Goal: Task Accomplishment & Management: Use online tool/utility

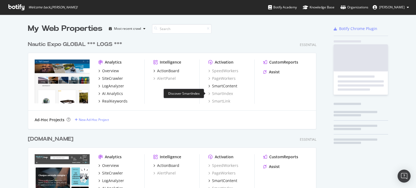
scroll to position [754, 289]
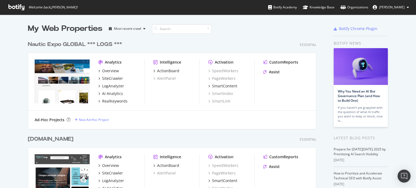
click at [92, 28] on div "My Web Properties" at bounding box center [65, 28] width 75 height 11
click at [85, 25] on div "My Web Properties" at bounding box center [65, 28] width 75 height 11
click at [51, 26] on div "My Web Properties" at bounding box center [65, 28] width 75 height 11
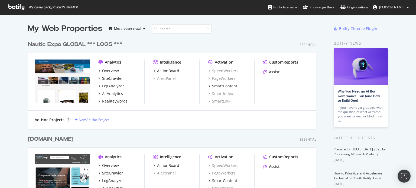
click at [69, 28] on div "My Web Properties" at bounding box center [65, 28] width 75 height 11
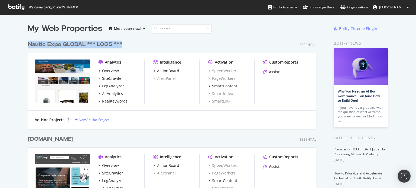
drag, startPoint x: 127, startPoint y: 44, endPoint x: 30, endPoint y: 22, distance: 99.1
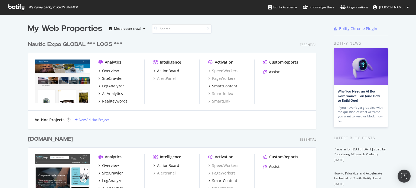
click at [43, 26] on div "My Web Properties" at bounding box center [65, 28] width 75 height 11
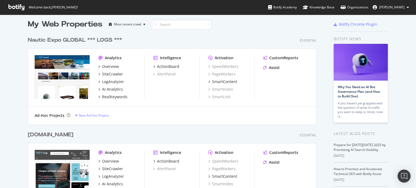
scroll to position [0, 0]
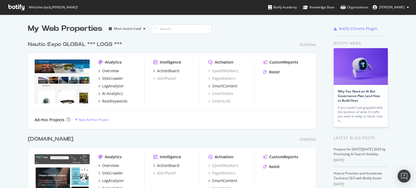
click at [61, 43] on div "Nautic Expo GLOBAL *** LOGS ***" at bounding box center [75, 45] width 94 height 8
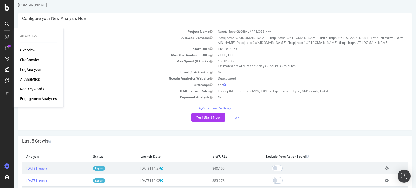
scroll to position [27, 0]
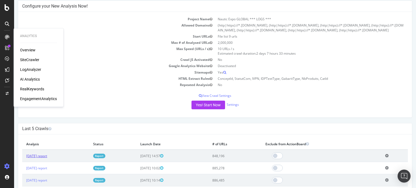
click at [47, 156] on link "[DATE] report" at bounding box center [36, 156] width 21 height 5
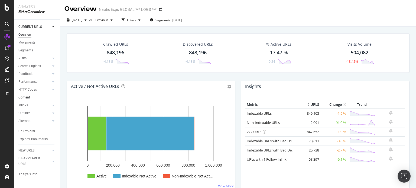
click at [33, 96] on link "Content" at bounding box center [37, 98] width 38 height 6
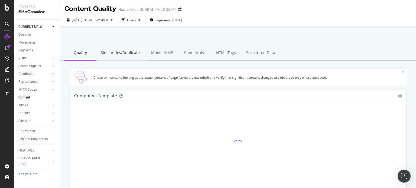
click at [119, 53] on div "Similarities/Duplicates" at bounding box center [121, 53] width 50 height 15
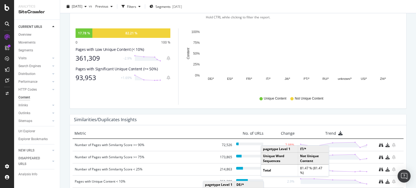
scroll to position [226, 0]
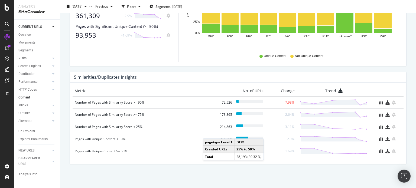
click at [147, 173] on div "Similar Pages by Similarity Score For Indexable URLs Pie Chart (by Percentage) …" at bounding box center [238, 12] width 356 height 354
click at [415, 120] on div "Content Quality Nautic Expo GLOBAL *** LOGS *** [DATE] vs Previous Filters Segm…" at bounding box center [238, 94] width 356 height 188
click at [408, 88] on div "Similar Pages by Similarity Score For Indexable URLs Pie Chart (by Percentage) …" at bounding box center [238, 12] width 356 height 354
click at [164, 85] on div "Metric No. of URLs Change Trend Number of Pages with Similarity Score >= 90% 72…" at bounding box center [238, 123] width 337 height 81
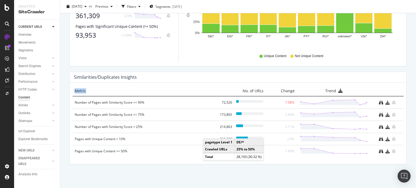
click at [164, 85] on div "Metric No. of URLs Change Trend Number of Pages with Similarity Score >= 90% 72…" at bounding box center [238, 123] width 337 height 81
click at [129, 114] on div "Number of Pages with Similarity Score >= 75%" at bounding box center [145, 114] width 140 height 5
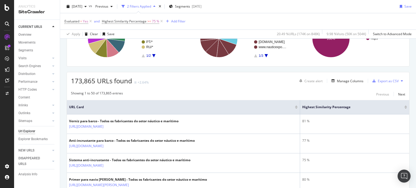
scroll to position [108, 0]
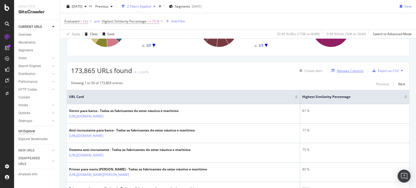
click at [348, 70] on div "Manage Columns" at bounding box center [350, 71] width 27 height 5
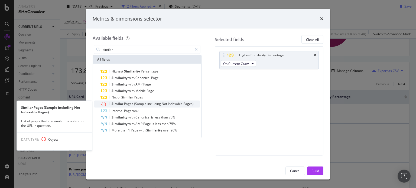
type input "similar"
click at [122, 102] on span "Similar" at bounding box center [118, 104] width 12 height 5
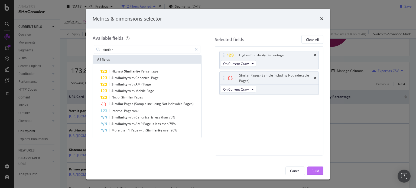
click at [316, 170] on div "Build" at bounding box center [316, 171] width 8 height 5
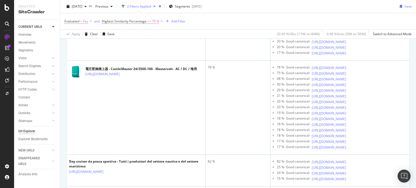
scroll to position [813, 0]
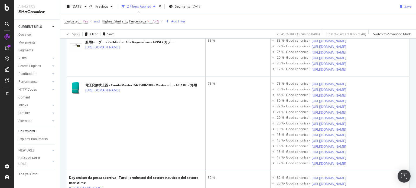
drag, startPoint x: 280, startPoint y: 133, endPoint x: 278, endPoint y: 91, distance: 42.3
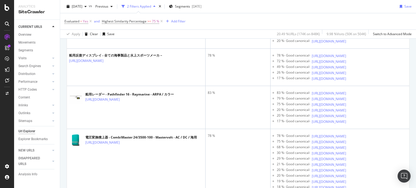
scroll to position [759, 0]
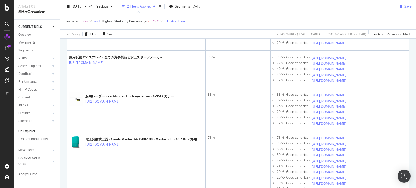
drag, startPoint x: 281, startPoint y: 106, endPoint x: 277, endPoint y: 90, distance: 16.2
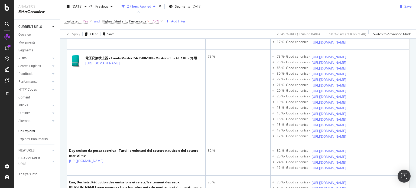
scroll to position [948, 0]
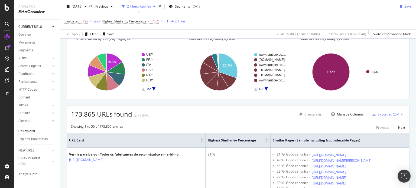
scroll to position [0, 0]
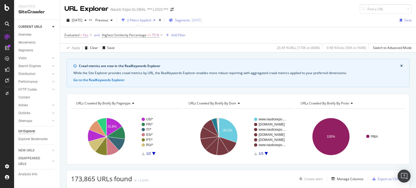
click at [190, 20] on span "Segments" at bounding box center [182, 20] width 15 height 5
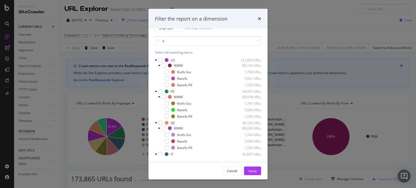
type input "k"
click at [166, 50] on div "Select all matching items" at bounding box center [208, 52] width 106 height 5
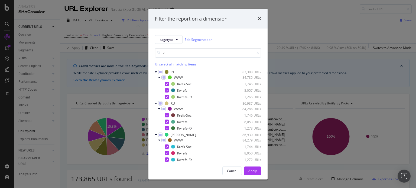
scroll to position [190, 0]
click at [251, 170] on div "Apply" at bounding box center [252, 171] width 8 height 5
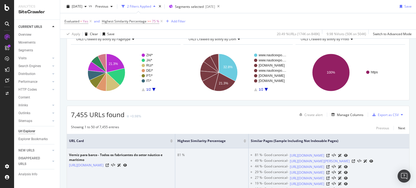
scroll to position [54, 0]
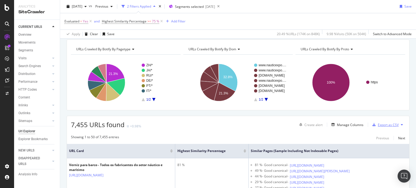
click at [386, 124] on div "Export as CSV" at bounding box center [388, 125] width 21 height 5
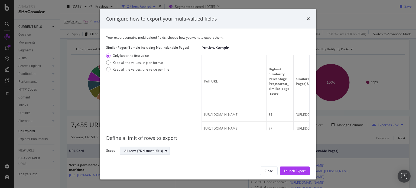
click at [166, 149] on icon "modal" at bounding box center [166, 150] width 2 height 3
click at [167, 144] on div "Define a limit of rows to export Scope All rows (7K distinct URLs)" at bounding box center [208, 143] width 204 height 25
click at [134, 64] on div "Keep all the values, in json format" at bounding box center [138, 62] width 51 height 5
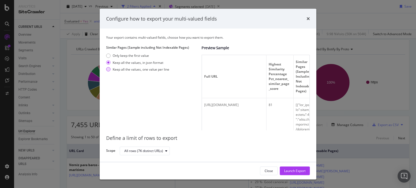
click at [149, 69] on div "Keep all the values, one value per line" at bounding box center [141, 69] width 57 height 5
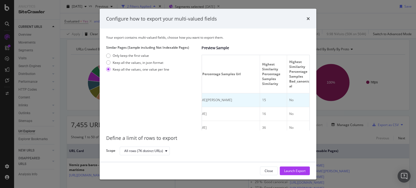
scroll to position [0, 122]
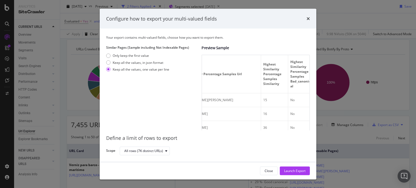
click at [126, 53] on div "Similar Pages (Sample including Not Indexable Pages) Only keep the first value …" at bounding box center [151, 87] width 91 height 85
click at [124, 55] on div "Only keep the first value" at bounding box center [131, 55] width 36 height 5
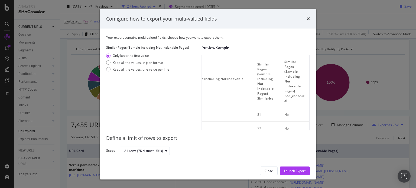
scroll to position [0, 239]
click at [149, 71] on div "Keep all the values, one value per line" at bounding box center [141, 69] width 57 height 5
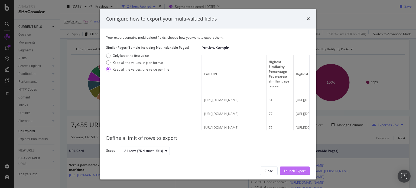
click at [296, 170] on div "Launch Export" at bounding box center [294, 171] width 21 height 5
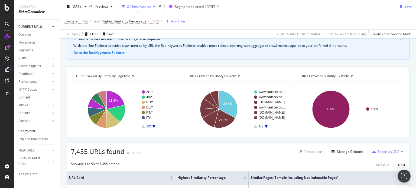
scroll to position [81, 0]
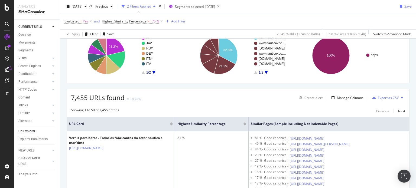
click at [401, 96] on icon at bounding box center [402, 97] width 2 height 3
click at [384, 96] on div "Export as CSV" at bounding box center [388, 98] width 21 height 5
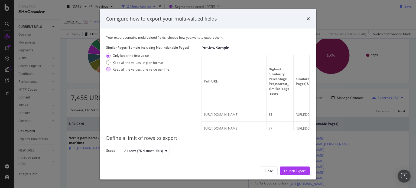
click at [145, 70] on div "Keep all the values, one value per line" at bounding box center [141, 69] width 57 height 5
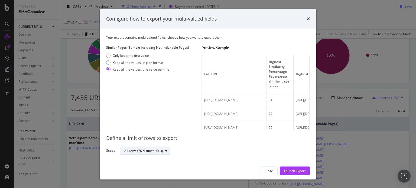
click at [156, 151] on div "All rows (7K distinct URLs)" at bounding box center [143, 150] width 39 height 3
click at [150, 159] on div "All rows (7K distinct URLs)" at bounding box center [148, 160] width 42 height 5
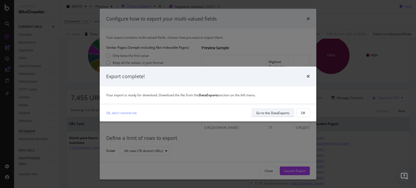
click at [280, 113] on div "Go to the DataExports" at bounding box center [272, 113] width 33 height 5
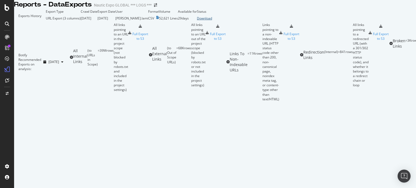
click at [212, 21] on div "Download" at bounding box center [204, 18] width 15 height 5
click at [157, 7] on icon "arrow-right-arrow-left" at bounding box center [155, 5] width 3 height 4
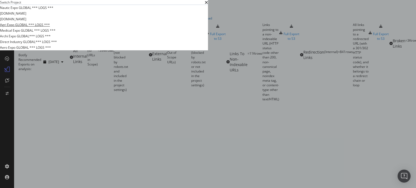
click at [50, 28] on link "Agri Expo GLOBAL *** LOGS ***" at bounding box center [25, 25] width 50 height 6
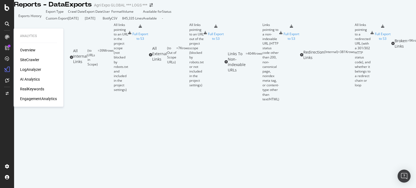
click at [26, 48] on div "Overview" at bounding box center [27, 49] width 15 height 5
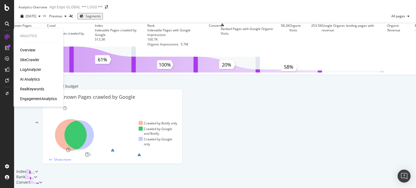
click at [34, 59] on div "SiteCrawler" at bounding box center [29, 59] width 19 height 5
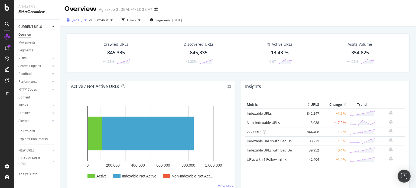
click at [89, 20] on div "button" at bounding box center [85, 19] width 7 height 3
click at [89, 18] on div "[DATE]" at bounding box center [76, 20] width 24 height 8
click at [157, 8] on icon "arrow-right-arrow-left" at bounding box center [155, 10] width 3 height 4
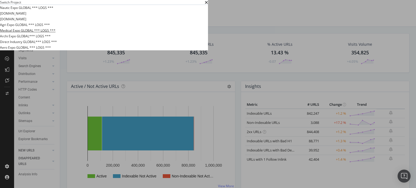
click at [56, 33] on link "Medical Expo GLOBAL *** LOGS ***" at bounding box center [28, 31] width 56 height 6
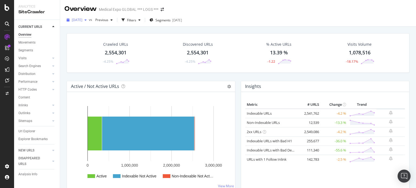
click at [89, 19] on div "button" at bounding box center [85, 19] width 7 height 3
click at [259, 18] on div "[DATE] vs Previous Filters Segments [DATE]" at bounding box center [238, 21] width 356 height 11
click at [164, 11] on icon "arrow-right-arrow-left" at bounding box center [162, 10] width 3 height 4
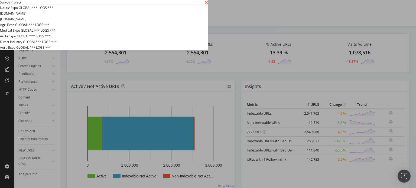
click at [208, 5] on icon "times" at bounding box center [206, 2] width 3 height 4
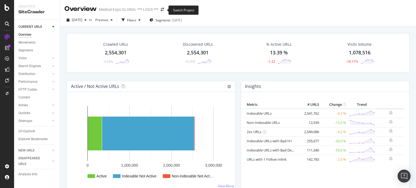
click at [164, 10] on span at bounding box center [163, 10] width 8 height 4
click at [161, 10] on icon "arrow-right-arrow-left" at bounding box center [162, 10] width 3 height 4
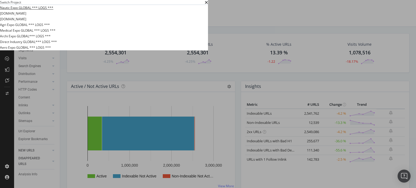
click at [53, 11] on link "Nautic Expo GLOBAL *** LOGS ***" at bounding box center [26, 8] width 53 height 6
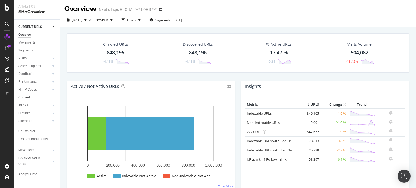
click at [24, 95] on div "Content" at bounding box center [24, 98] width 12 height 6
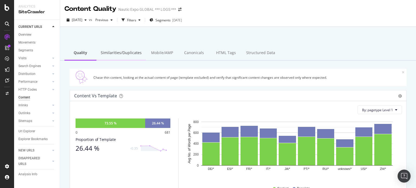
click at [127, 54] on div "Similarities/Duplicates" at bounding box center [121, 53] width 50 height 15
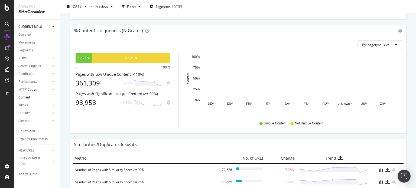
scroll to position [226, 0]
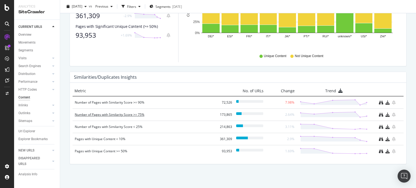
click at [125, 114] on div "Number of Pages with Similarity Score >= 75%" at bounding box center [145, 114] width 140 height 5
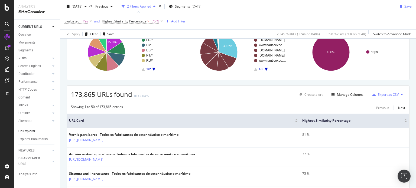
scroll to position [81, 0]
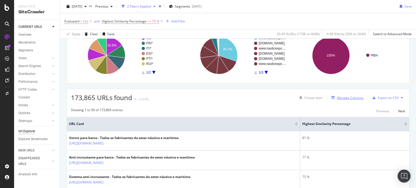
click at [348, 96] on div "Manage Columns" at bounding box center [350, 98] width 27 height 5
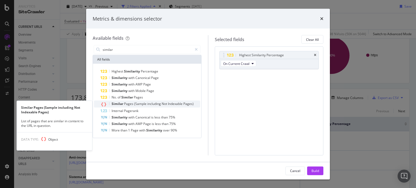
type input "similar"
click at [163, 103] on span "Not" at bounding box center [165, 104] width 6 height 5
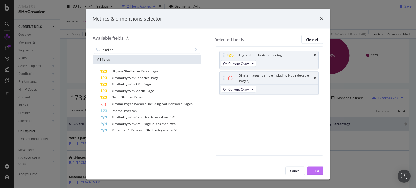
click at [313, 170] on div "Build" at bounding box center [316, 171] width 8 height 5
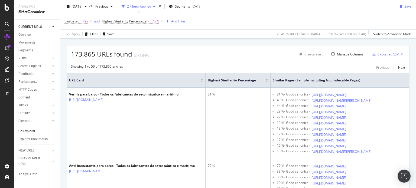
scroll to position [135, 0]
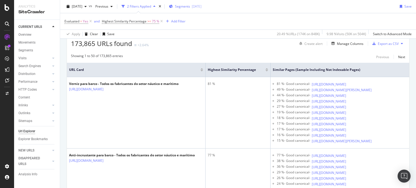
click at [190, 5] on span "Segments" at bounding box center [182, 6] width 15 height 5
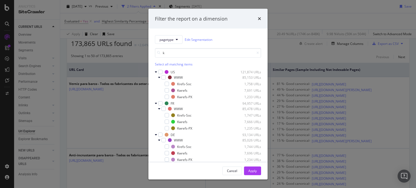
type input "k"
click at [162, 65] on div "Select all matching items" at bounding box center [208, 64] width 106 height 5
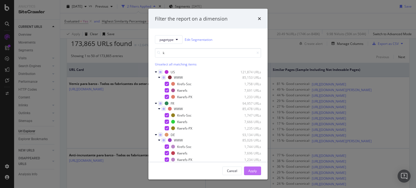
click at [255, 170] on div "Apply" at bounding box center [252, 171] width 8 height 5
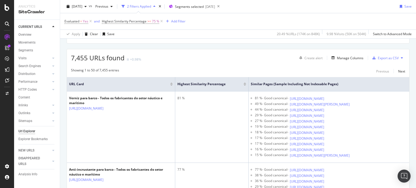
scroll to position [125, 0]
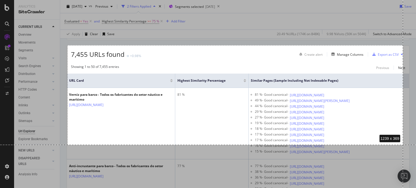
drag, startPoint x: 67, startPoint y: 45, endPoint x: 403, endPoint y: 145, distance: 350.2
